Goal: Transaction & Acquisition: Book appointment/travel/reservation

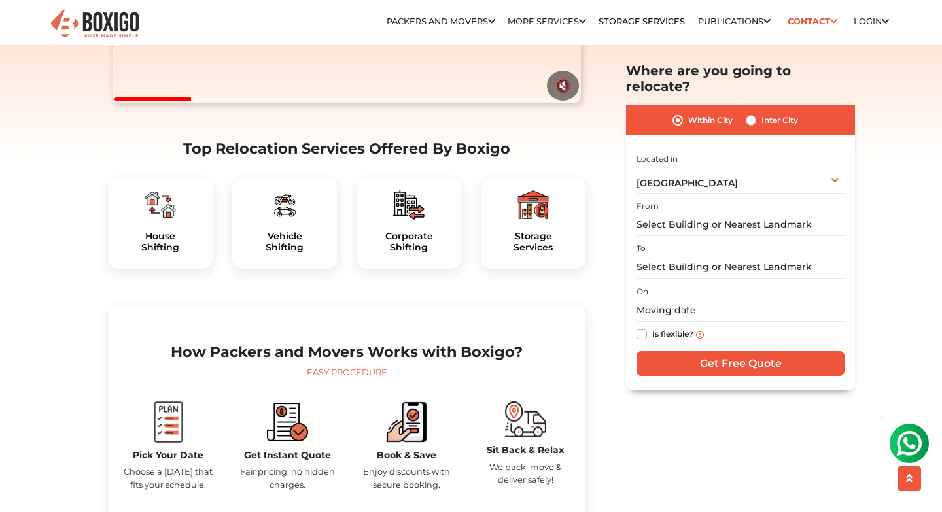
click at [156, 254] on div "House Shifting" at bounding box center [160, 223] width 105 height 90
click at [182, 220] on div at bounding box center [160, 204] width 84 height 31
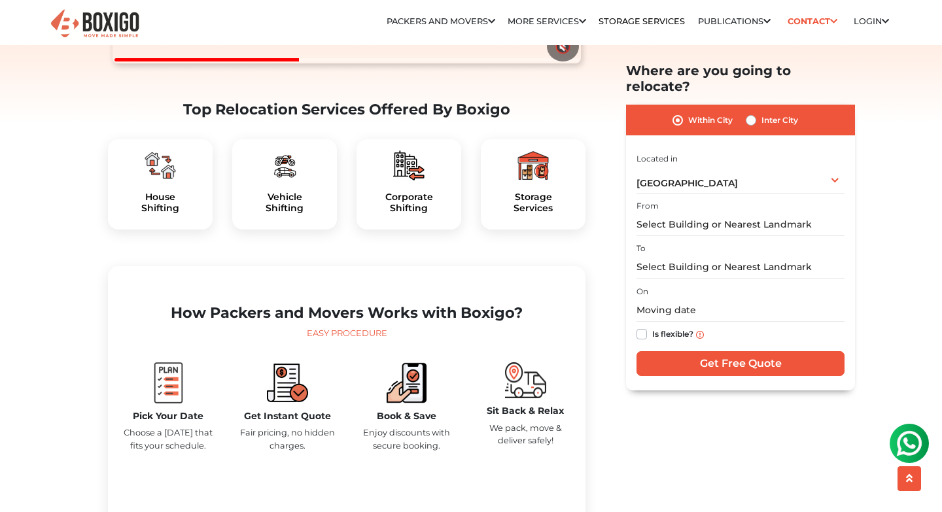
scroll to position [368, 0]
click at [145, 214] on div "House Shifting" at bounding box center [160, 184] width 105 height 90
click at [158, 213] on h5 "House Shifting" at bounding box center [160, 202] width 84 height 22
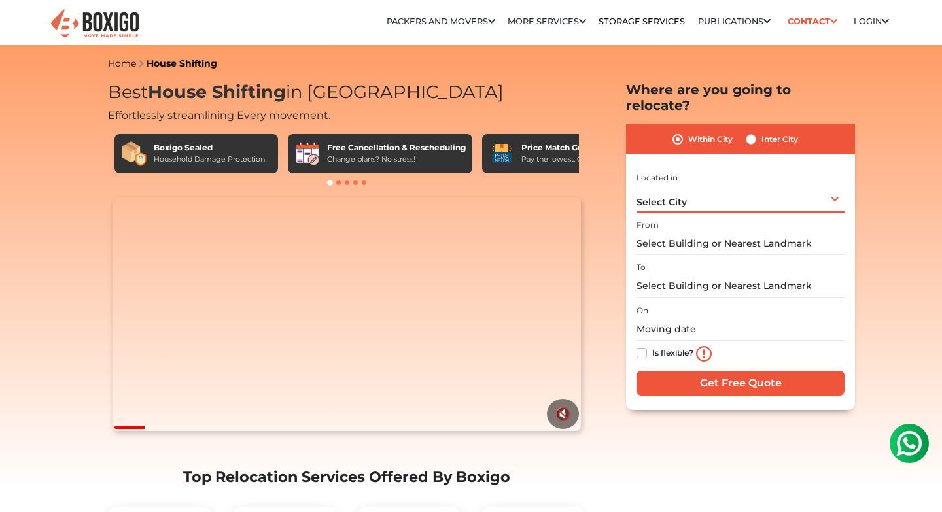
click at [771, 186] on div "Select City Select City [GEOGRAPHIC_DATA] [GEOGRAPHIC_DATA] [GEOGRAPHIC_DATA] […" at bounding box center [740, 198] width 208 height 27
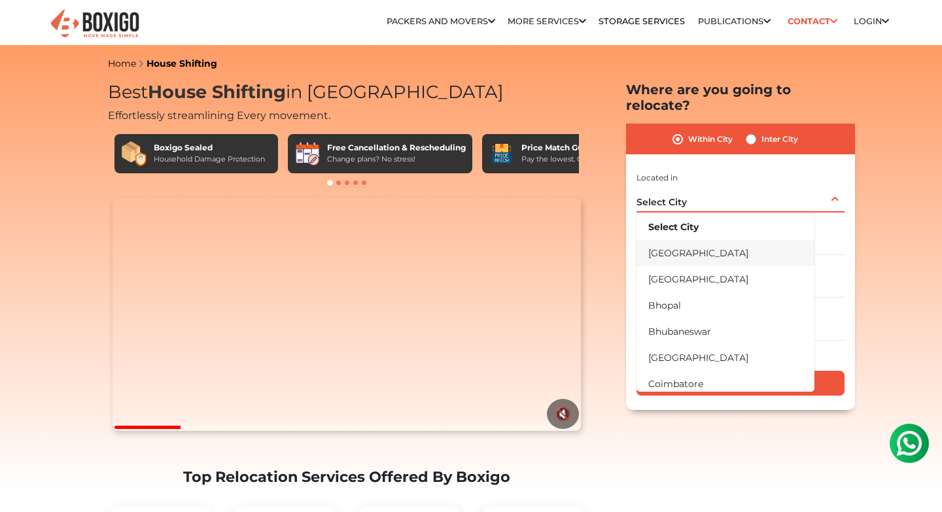
click at [728, 240] on li "[GEOGRAPHIC_DATA]" at bounding box center [725, 253] width 178 height 26
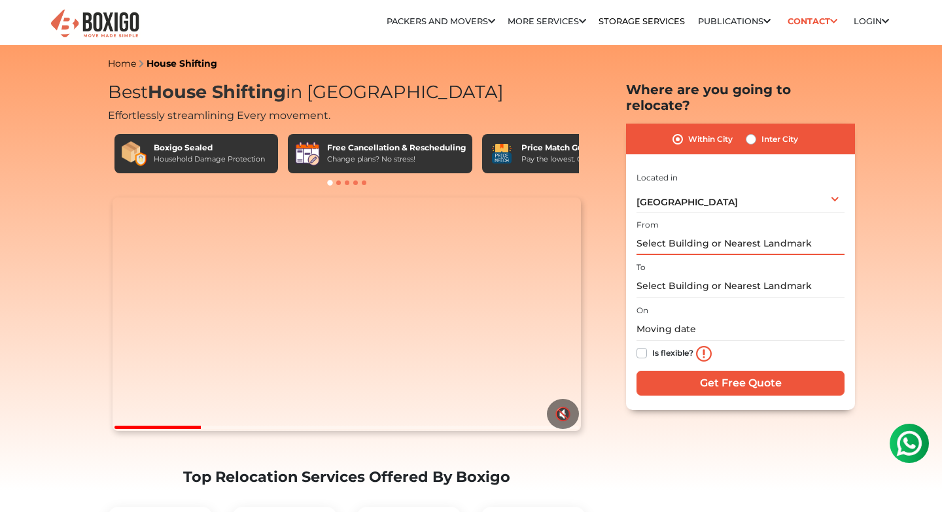
click at [747, 232] on input "text" at bounding box center [740, 243] width 208 height 23
click at [736, 279] on input "text" at bounding box center [740, 286] width 208 height 23
click at [719, 318] on input "text" at bounding box center [740, 329] width 208 height 23
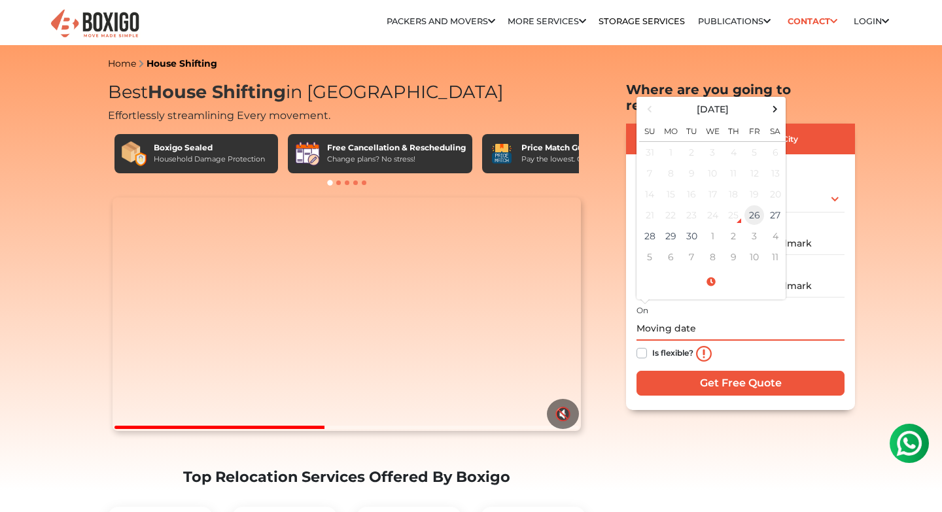
click at [753, 205] on td "26" at bounding box center [753, 215] width 21 height 21
click at [749, 205] on td "26" at bounding box center [753, 215] width 21 height 21
click at [770, 205] on td "27" at bounding box center [774, 215] width 21 height 21
type input "[DATE] 12:48 PM"
click at [738, 302] on div "On [DATE] 12:48 PM [DATE] Su Mo Tu We Th Fr Sa 31 1 2 3 4 5 6 7 8 9 10 11 12 13…" at bounding box center [740, 334] width 208 height 65
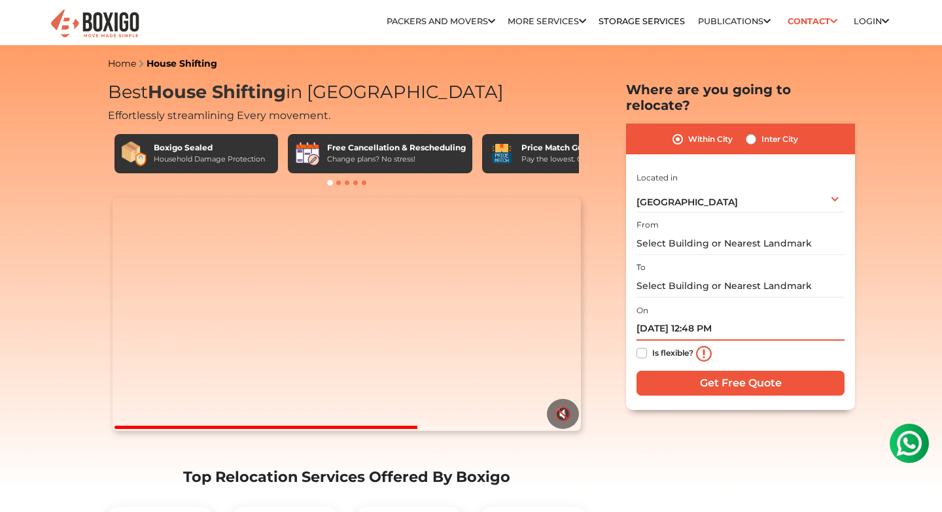
click at [762, 318] on input "[DATE] 12:48 PM" at bounding box center [740, 329] width 208 height 23
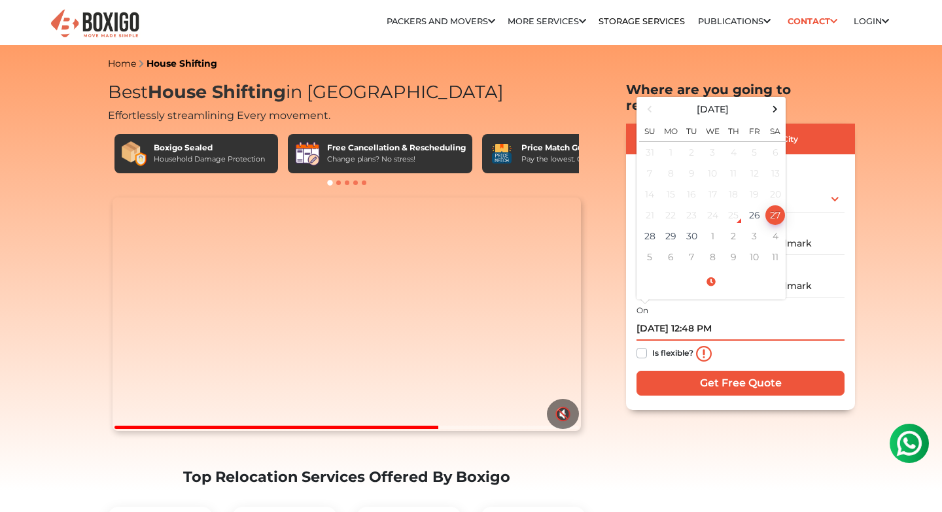
click at [773, 205] on td "27" at bounding box center [774, 215] width 21 height 21
click at [775, 205] on td "27" at bounding box center [774, 215] width 21 height 21
click at [827, 233] on input "text" at bounding box center [740, 243] width 208 height 23
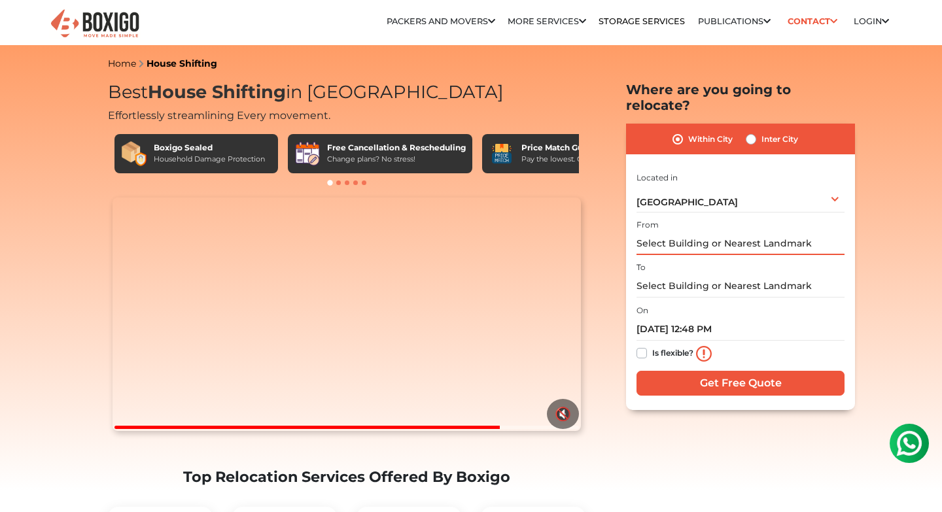
click at [796, 237] on input "text" at bounding box center [740, 243] width 208 height 23
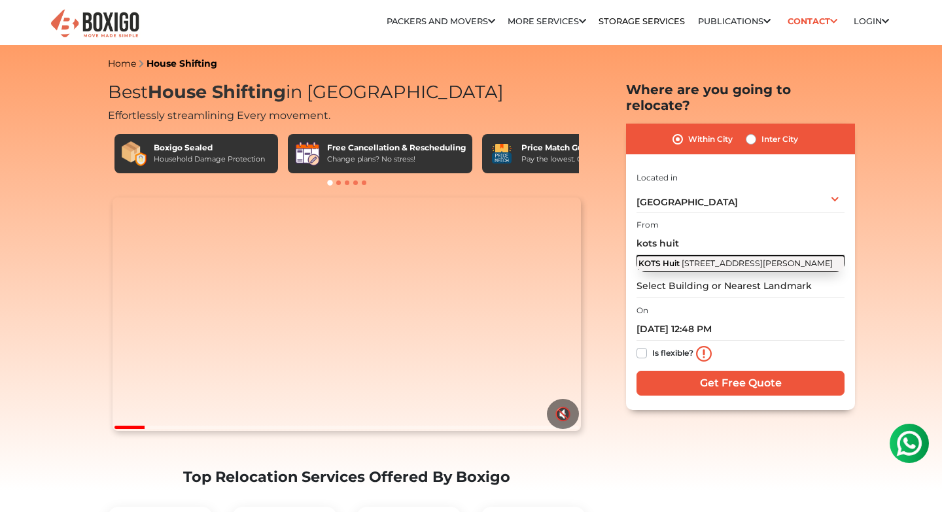
click at [742, 256] on button "KOTS Huit [STREET_ADDRESS][PERSON_NAME]" at bounding box center [740, 264] width 208 height 16
type input "[STREET_ADDRESS][PERSON_NAME]"
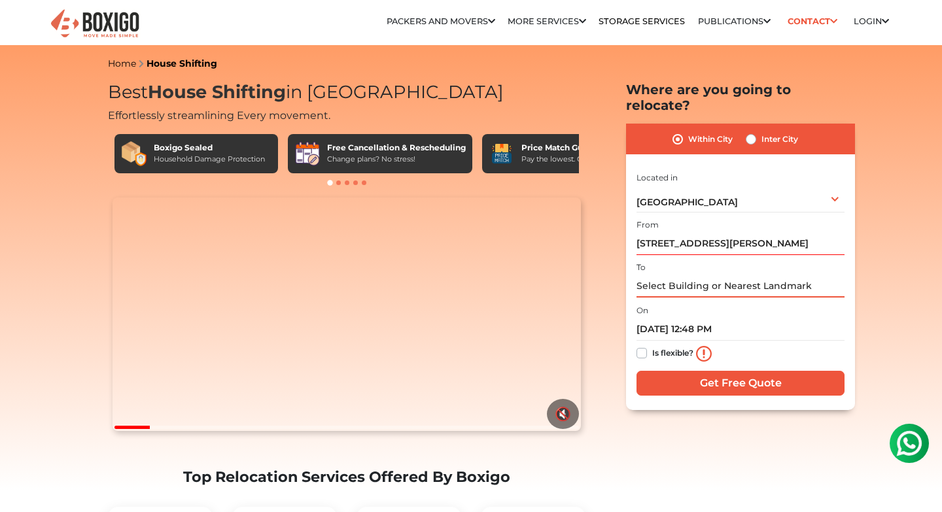
click at [702, 275] on input "text" at bounding box center [740, 286] width 208 height 23
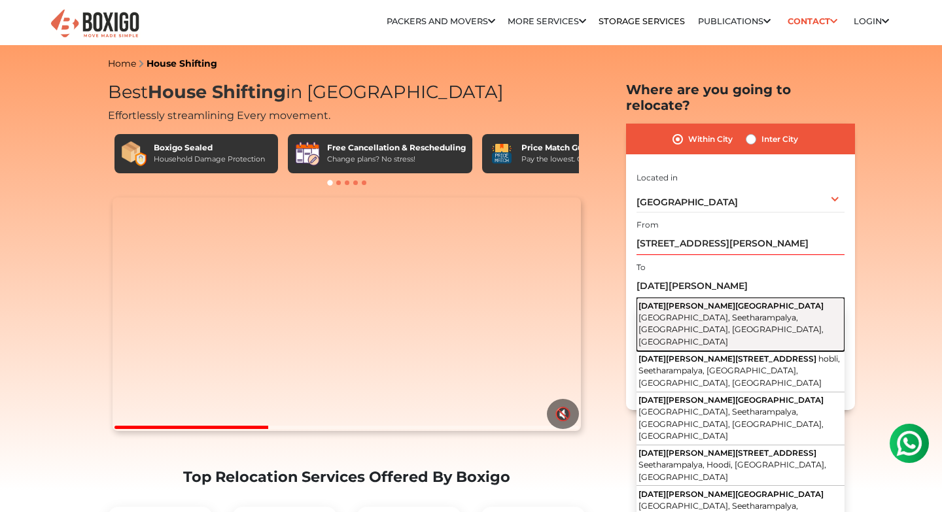
click at [719, 313] on span "[GEOGRAPHIC_DATA], Seetharampalya, [GEOGRAPHIC_DATA], [GEOGRAPHIC_DATA], [GEOGR…" at bounding box center [730, 330] width 185 height 34
type input "[DATE][PERSON_NAME][GEOGRAPHIC_DATA], [GEOGRAPHIC_DATA], [GEOGRAPHIC_DATA], [GE…"
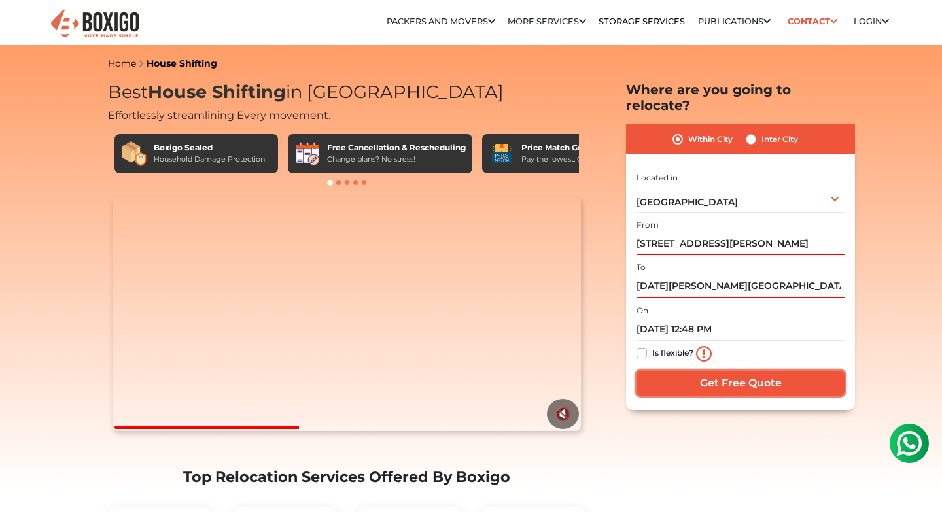
click at [709, 371] on input "Get Free Quote" at bounding box center [740, 383] width 208 height 25
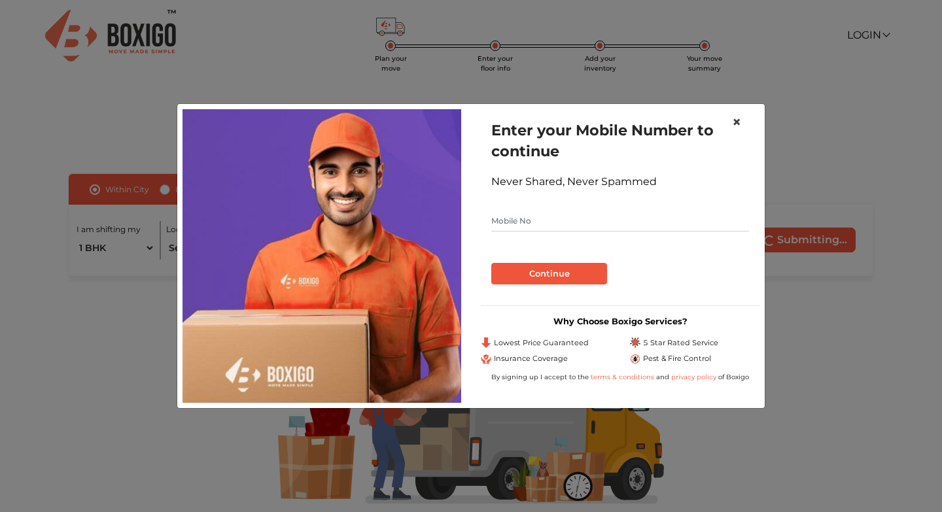
click at [730, 122] on button "×" at bounding box center [736, 122] width 30 height 37
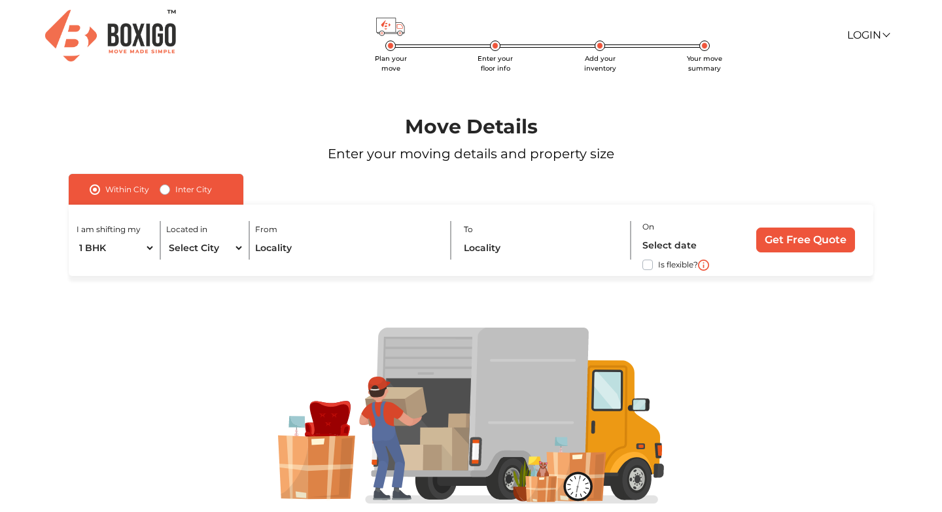
scroll to position [44, 0]
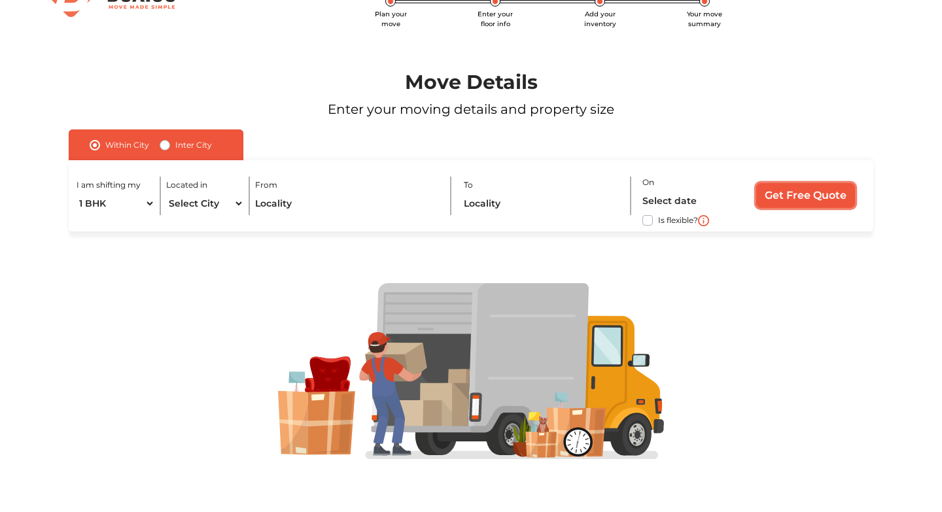
click at [819, 186] on input "Get Free Quote" at bounding box center [805, 195] width 99 height 25
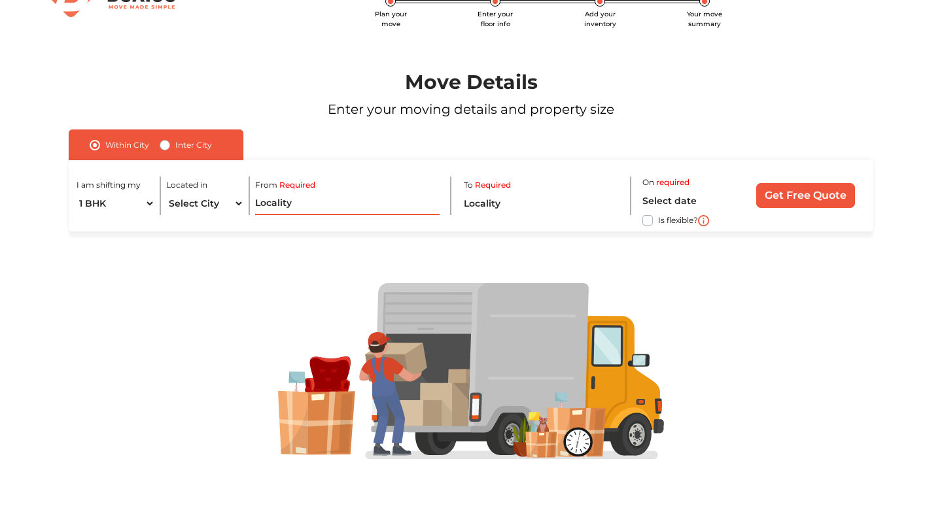
click at [348, 197] on input "text" at bounding box center [347, 203] width 184 height 23
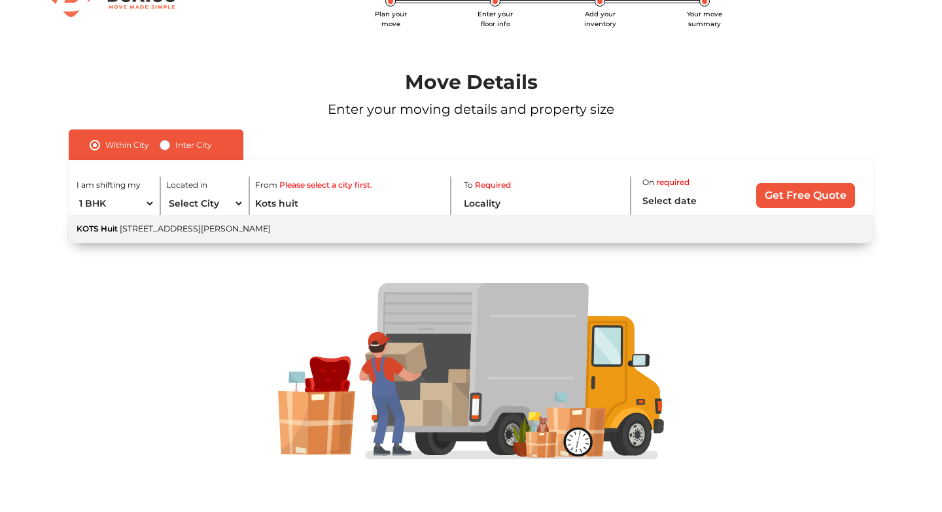
click at [271, 227] on span "[STREET_ADDRESS][PERSON_NAME]" at bounding box center [195, 229] width 151 height 10
type input "[STREET_ADDRESS][PERSON_NAME]"
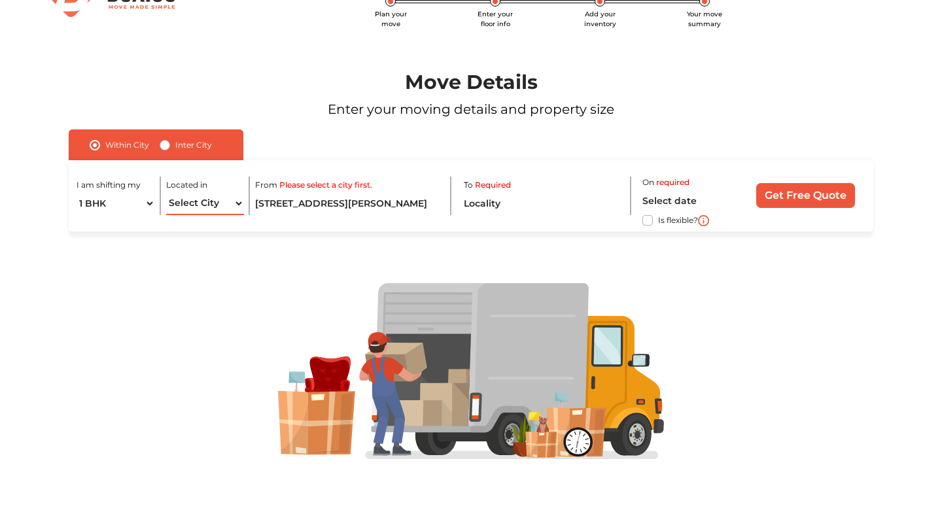
click at [234, 195] on select "Select City Bangalore Bengaluru Bhopal Bhubaneswar Chennai Coimbatore Cuttack D…" at bounding box center [205, 203] width 78 height 23
select select "[GEOGRAPHIC_DATA]"
click at [166, 192] on select "Select City Bangalore Bengaluru Bhopal Bhubaneswar Chennai Coimbatore Cuttack D…" at bounding box center [205, 203] width 78 height 23
click at [533, 214] on input "text" at bounding box center [543, 203] width 158 height 23
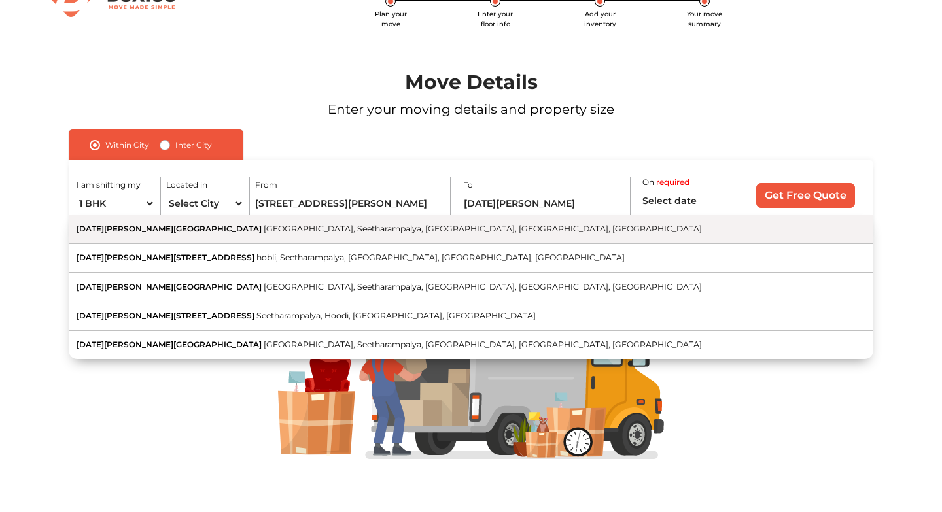
click at [549, 231] on button "Raja Ritz Avenue Hoodi Main Road, Seetharampalya, Hoodi, Bengaluru, Karnataka" at bounding box center [471, 229] width 804 height 29
type input "[DATE][PERSON_NAME][GEOGRAPHIC_DATA], [GEOGRAPHIC_DATA], [GEOGRAPHIC_DATA], [GE…"
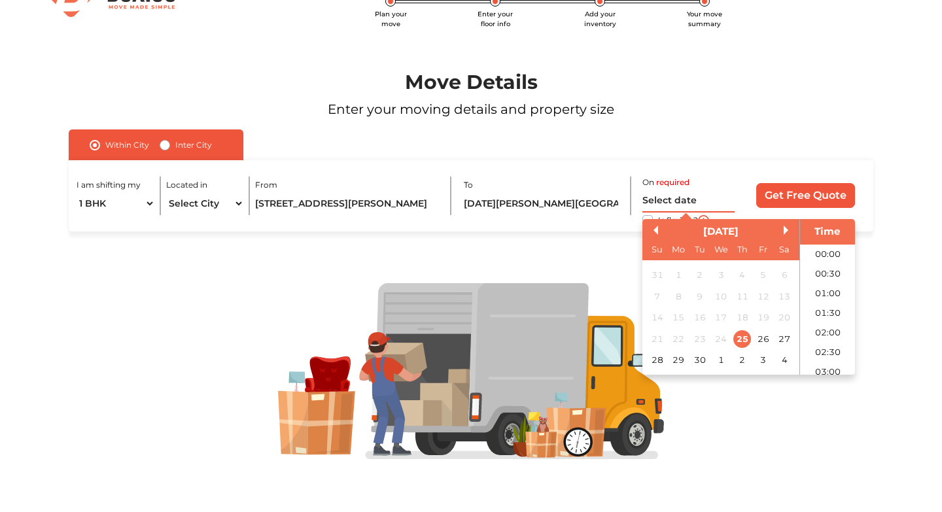
click at [666, 203] on input "text" at bounding box center [688, 201] width 93 height 23
click at [761, 339] on div "26" at bounding box center [763, 339] width 18 height 18
click at [781, 341] on div "27" at bounding box center [784, 339] width 18 height 18
type input "27/09/2025 12:00 AM"
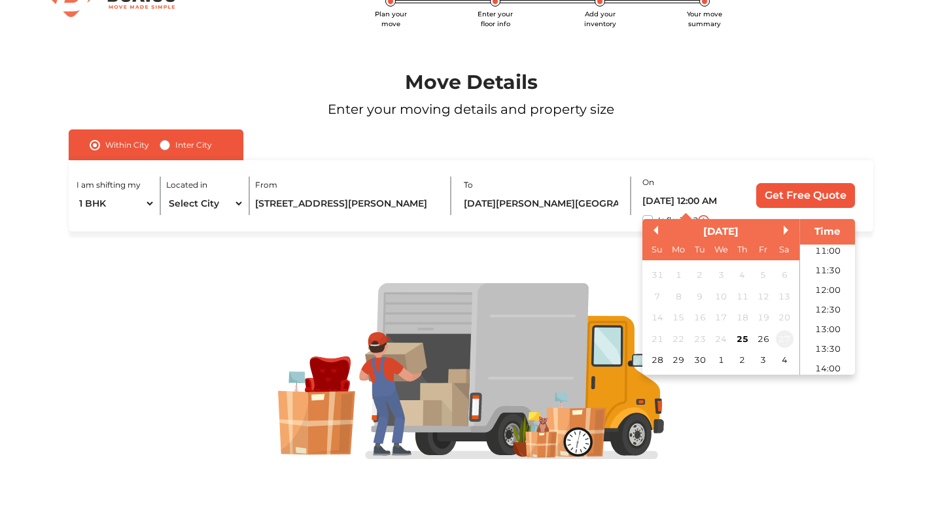
click at [786, 338] on div "27" at bounding box center [784, 339] width 18 height 18
click at [800, 195] on input "Get Free Quote" at bounding box center [805, 195] width 99 height 25
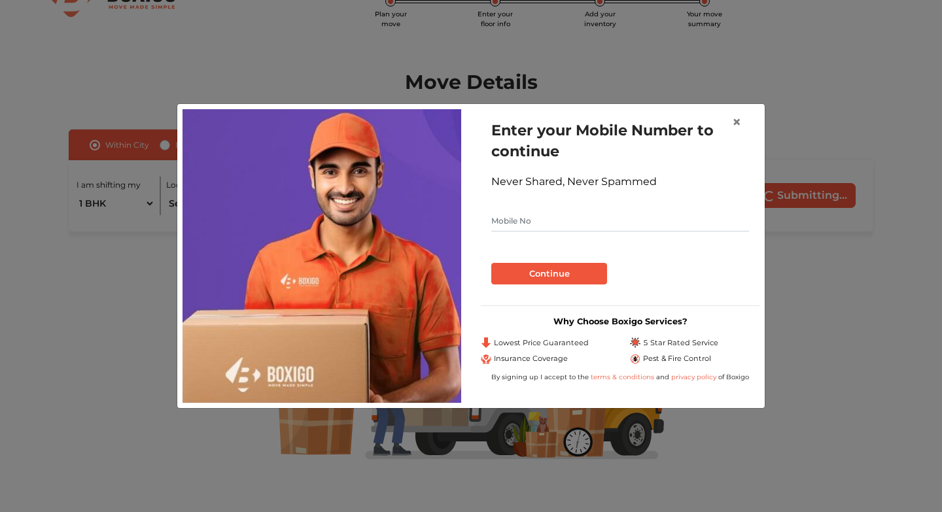
click at [560, 220] on input "text" at bounding box center [620, 221] width 258 height 21
type input "7719650766"
click at [556, 274] on button "Continue" at bounding box center [549, 274] width 116 height 22
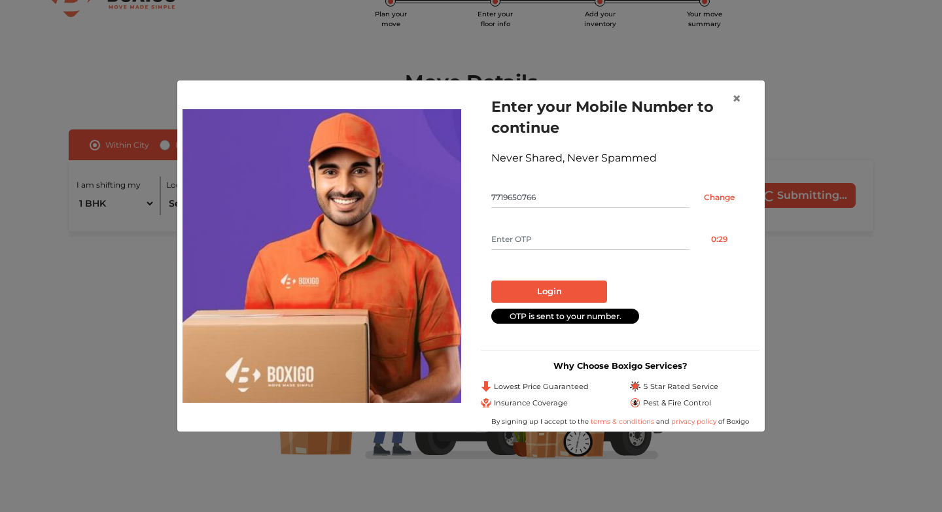
click at [551, 244] on input "text" at bounding box center [590, 239] width 198 height 21
type input "2356"
click at [575, 292] on button "Login" at bounding box center [549, 291] width 116 height 22
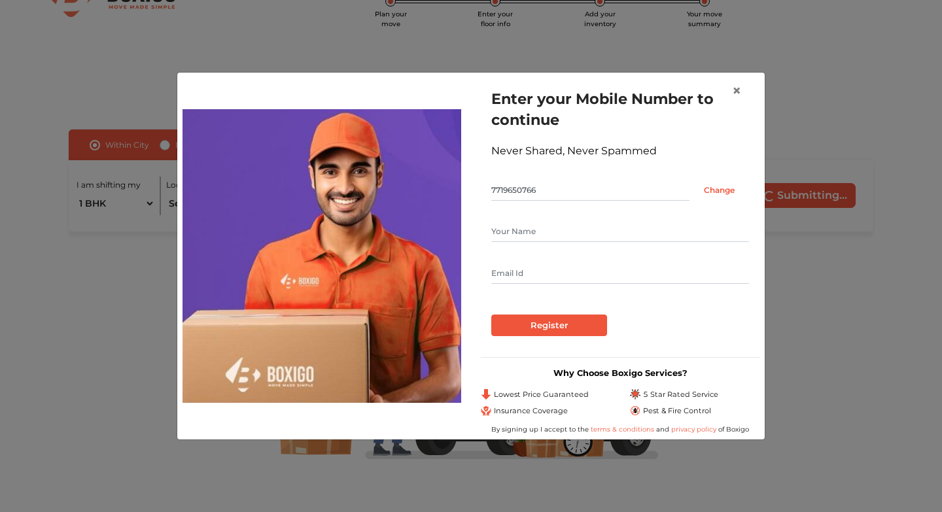
click at [552, 229] on input "text" at bounding box center [620, 231] width 258 height 21
type input "Ankita Rawat"
click at [564, 276] on input "text" at bounding box center [620, 273] width 258 height 21
type input "ankiirawat24@gmail.com"
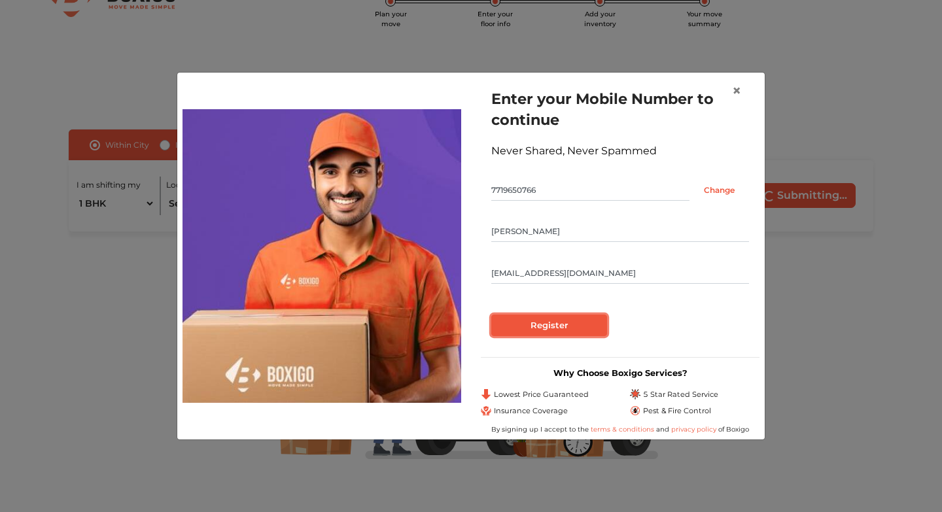
click at [550, 322] on input "Register" at bounding box center [549, 325] width 116 height 22
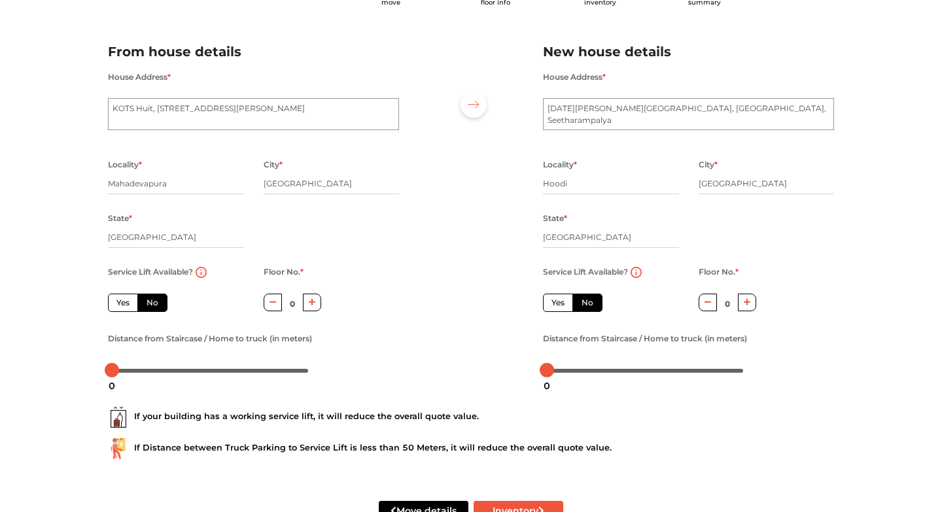
scroll to position [109, 0]
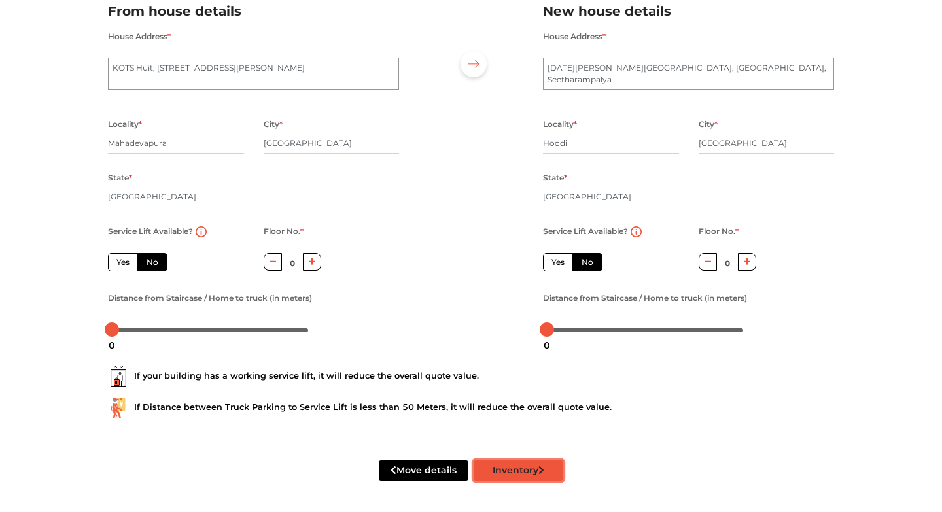
click at [520, 469] on button "Inventory" at bounding box center [518, 470] width 90 height 20
radio input "true"
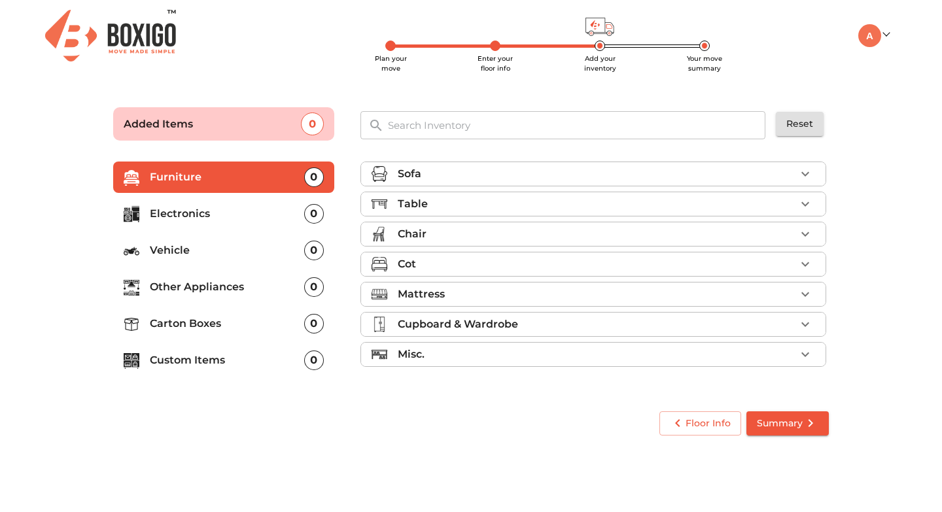
click at [624, 198] on div "Table" at bounding box center [597, 204] width 398 height 16
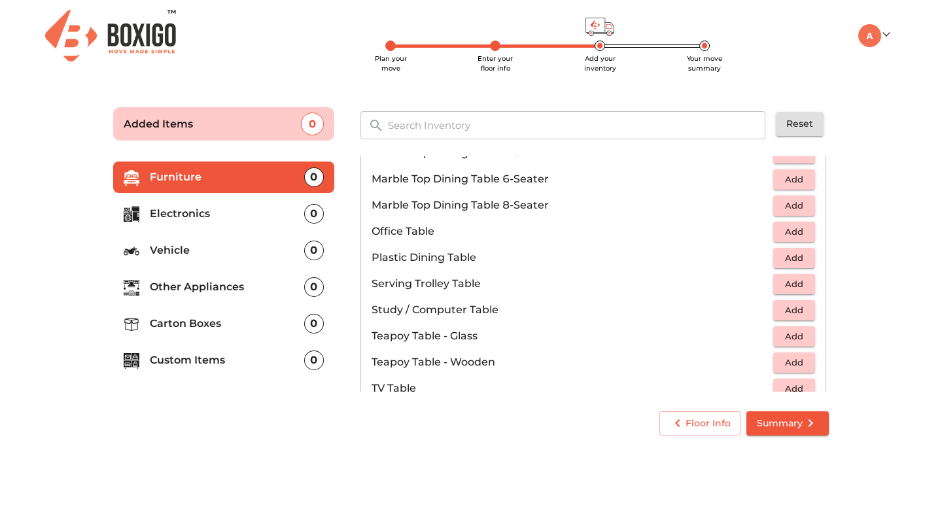
scroll to position [636, 0]
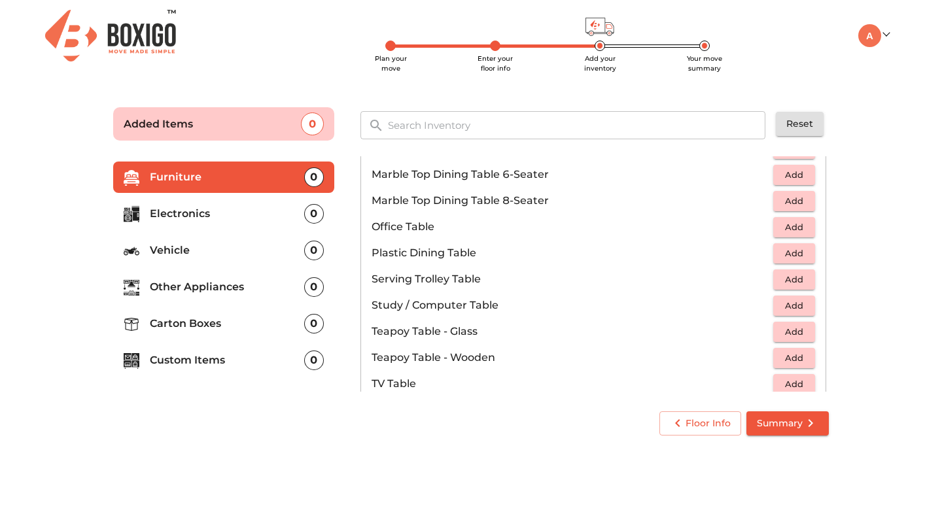
click at [281, 207] on p "Electronics" at bounding box center [227, 214] width 154 height 16
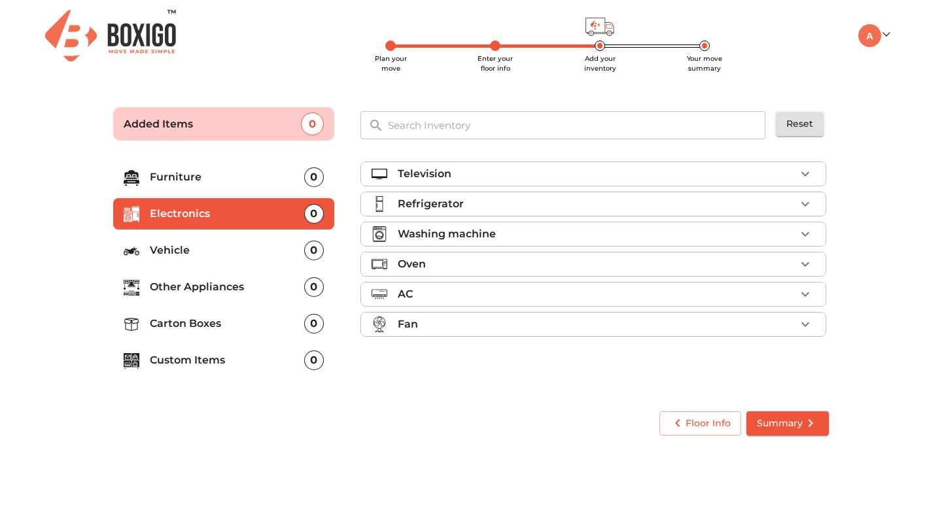
scroll to position [0, 0]
click at [542, 171] on div "Television" at bounding box center [597, 174] width 398 height 16
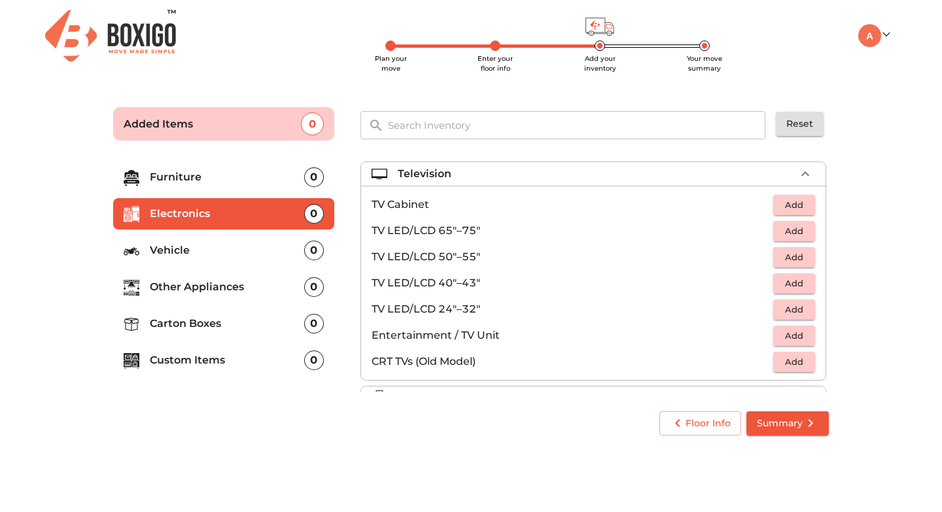
click at [542, 171] on div "Television" at bounding box center [597, 174] width 398 height 16
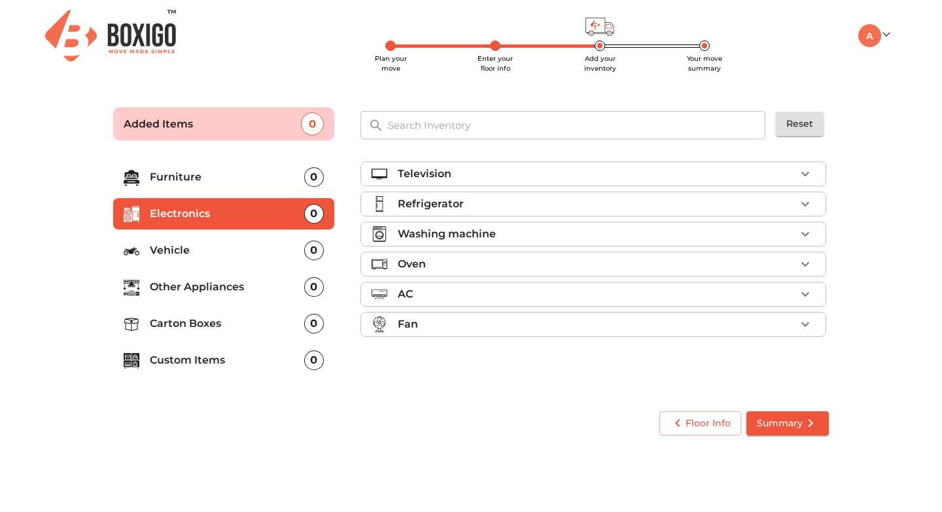
click at [210, 257] on p "Vehicle" at bounding box center [227, 251] width 154 height 16
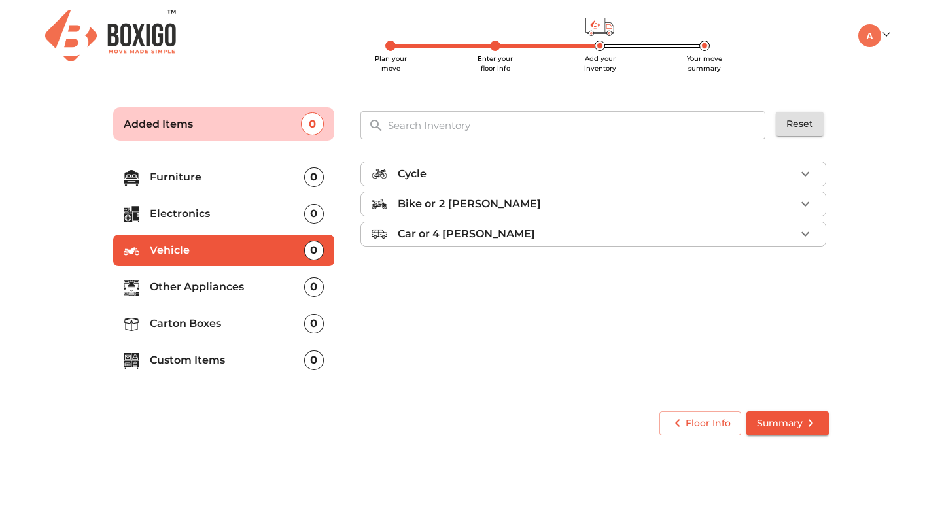
click at [211, 293] on p "Other Appliances" at bounding box center [227, 287] width 154 height 16
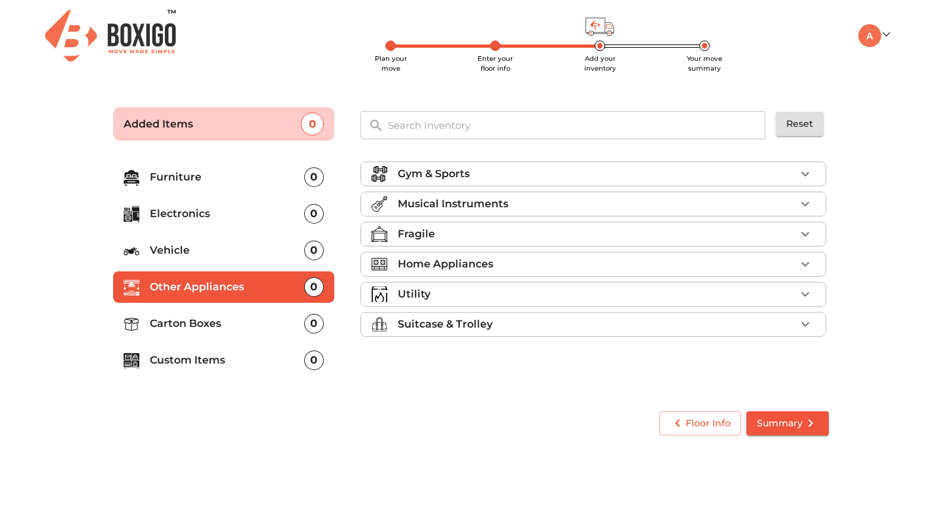
click at [209, 321] on p "Carton Boxes" at bounding box center [227, 324] width 154 height 16
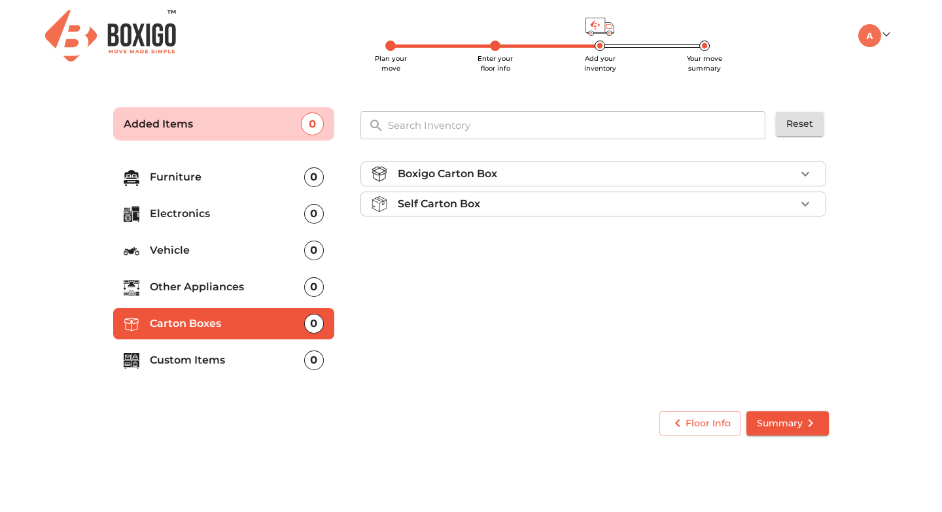
click at [511, 179] on div "Boxigo Carton Box" at bounding box center [597, 174] width 398 height 16
click at [607, 237] on div "Self Carton Box" at bounding box center [597, 241] width 398 height 16
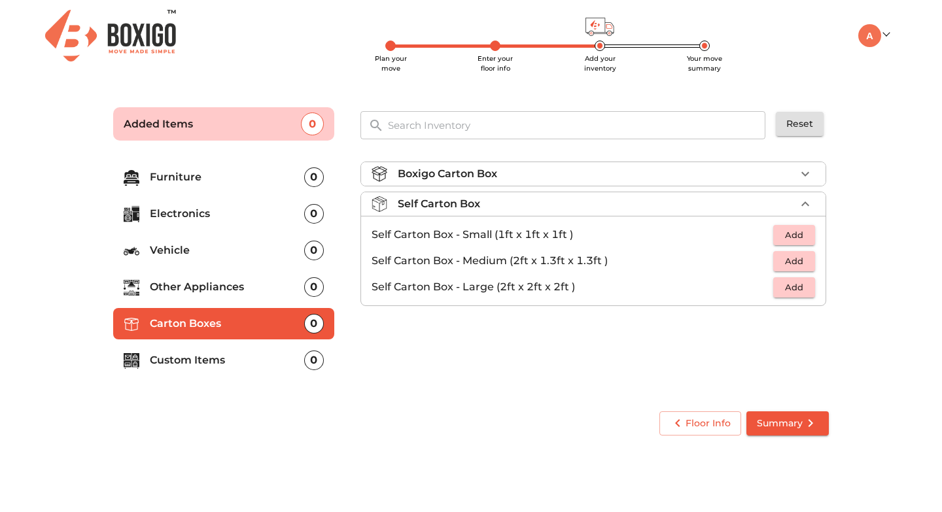
click at [802, 201] on icon "button" at bounding box center [805, 204] width 16 height 16
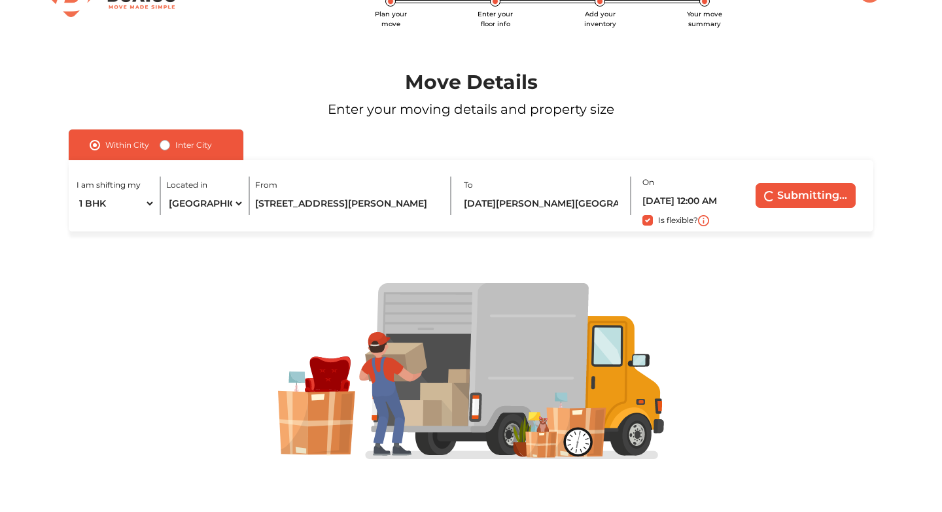
scroll to position [109, 0]
